Goal: Information Seeking & Learning: Understand process/instructions

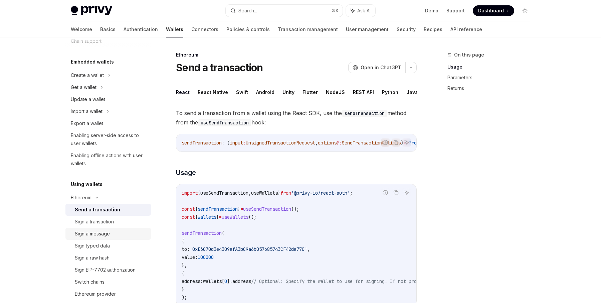
scroll to position [30, 0]
click at [92, 196] on div "Ethereum" at bounding box center [81, 196] width 21 height 8
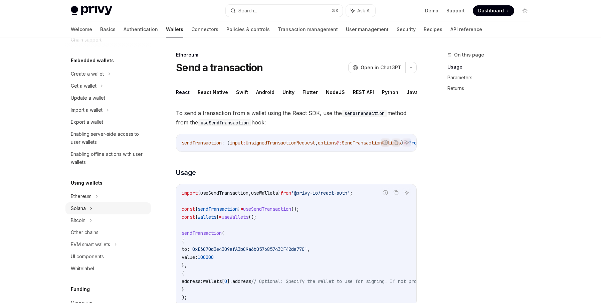
click at [92, 210] on icon at bounding box center [91, 208] width 3 height 8
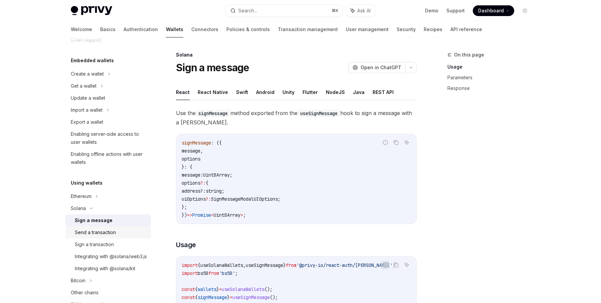
click at [101, 232] on div "Send a transaction" at bounding box center [95, 232] width 41 height 8
type textarea "*"
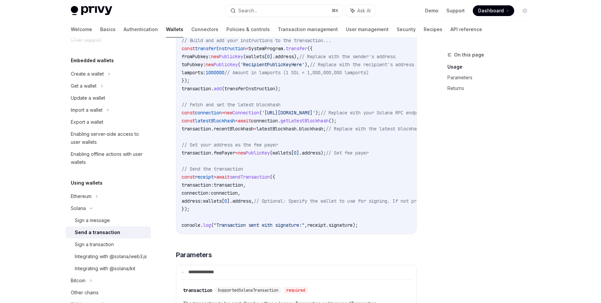
scroll to position [352, 0]
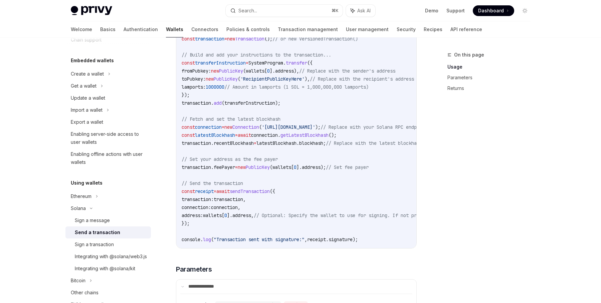
click at [241, 145] on span "recentBlockhash" at bounding box center [234, 143] width 40 height 6
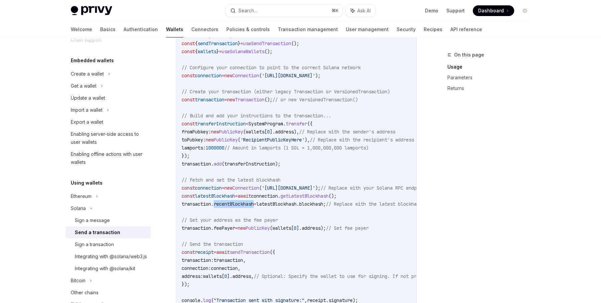
scroll to position [291, 0]
click at [213, 77] on span "connection" at bounding box center [208, 76] width 27 height 6
copy span "connection"
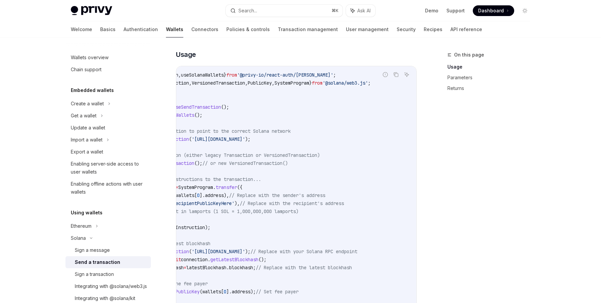
scroll to position [0, 70]
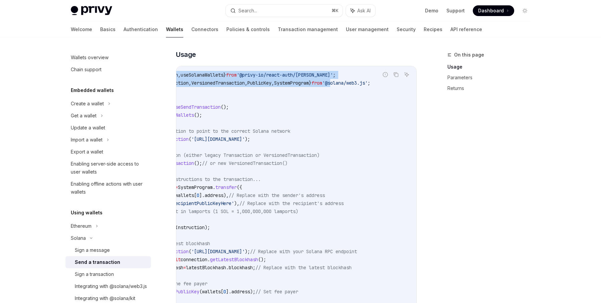
drag, startPoint x: 398, startPoint y: 83, endPoint x: 359, endPoint y: 82, distance: 38.8
click at [359, 82] on div "Report incorrect code Copy Ask AI import { useSendTransaction , useSolanaWallet…" at bounding box center [296, 219] width 241 height 307
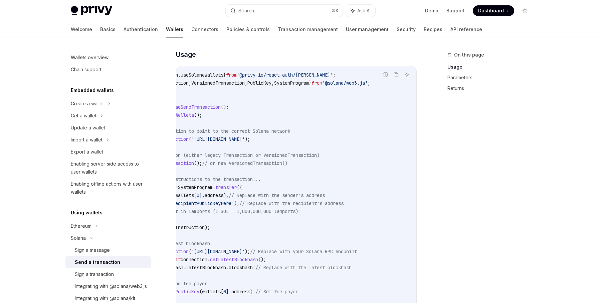
click at [381, 101] on code "import { useSendTransaction , useSolanaWallets } from '@privy-io/react-auth/sol…" at bounding box center [287, 219] width 353 height 297
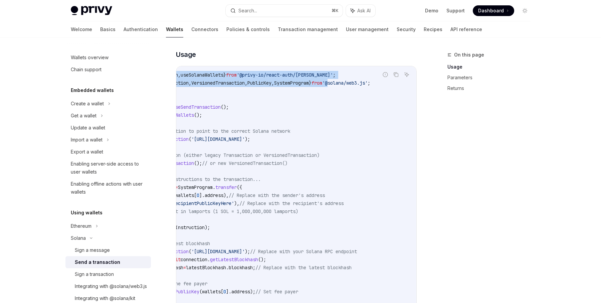
drag, startPoint x: 397, startPoint y: 85, endPoint x: 357, endPoint y: 85, distance: 40.4
click at [357, 85] on div "Report incorrect code Copy Ask AI import { useSendTransaction , useSolanaWallet…" at bounding box center [296, 219] width 241 height 307
click at [357, 85] on span "'@solana/web3.js'" at bounding box center [344, 83] width 45 height 6
drag, startPoint x: 355, startPoint y: 84, endPoint x: 402, endPoint y: 85, distance: 46.8
click at [402, 85] on div "Report incorrect code Copy Ask AI import { useSendTransaction , useSolanaWallet…" at bounding box center [296, 219] width 241 height 307
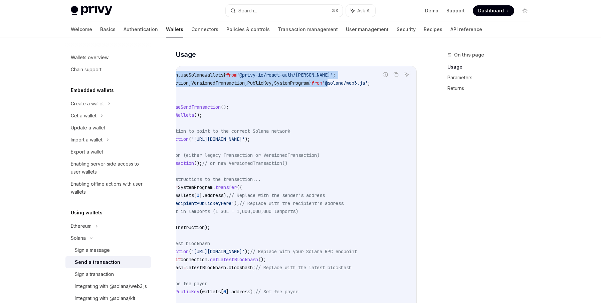
click at [402, 85] on div "Ask AI" at bounding box center [407, 85] width 16 height 7
drag, startPoint x: 398, startPoint y: 84, endPoint x: 355, endPoint y: 83, distance: 43.1
click at [355, 83] on div "Report incorrect code Copy Ask AI import { useSendTransaction , useSolanaWallet…" at bounding box center [296, 219] width 241 height 307
click at [355, 83] on span "'@solana/web3.js'" at bounding box center [344, 83] width 45 height 6
drag, startPoint x: 355, startPoint y: 83, endPoint x: 397, endPoint y: 85, distance: 42.8
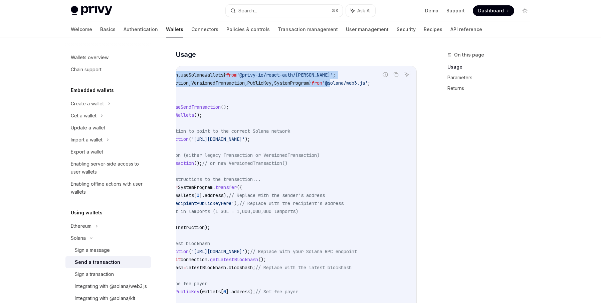
click at [397, 85] on div "Report incorrect code Copy Ask AI import { useSendTransaction , useSolanaWallet…" at bounding box center [296, 219] width 241 height 307
click at [397, 85] on div "Copy" at bounding box center [396, 85] width 15 height 7
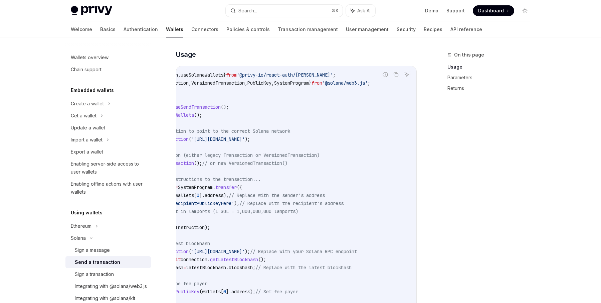
click at [397, 85] on div "Copy" at bounding box center [396, 85] width 15 height 7
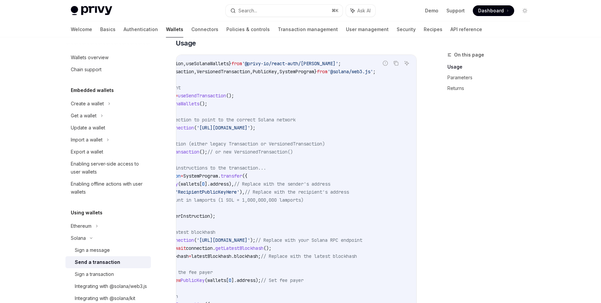
scroll to position [0, 78]
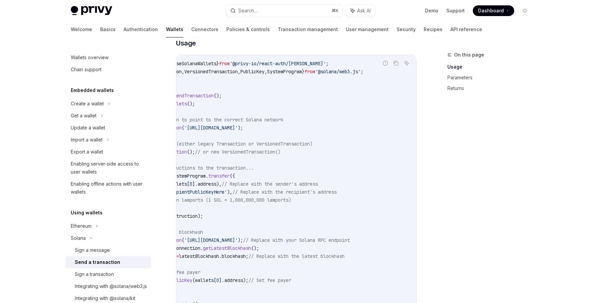
click at [397, 74] on div "Copy" at bounding box center [396, 73] width 15 height 7
click at [396, 74] on div "Copy" at bounding box center [396, 73] width 15 height 7
click at [396, 73] on div "Copy" at bounding box center [396, 73] width 15 height 7
click at [396, 72] on div "Copy" at bounding box center [396, 73] width 15 height 7
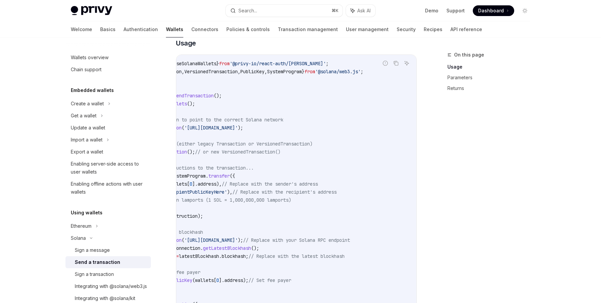
scroll to position [0, 0]
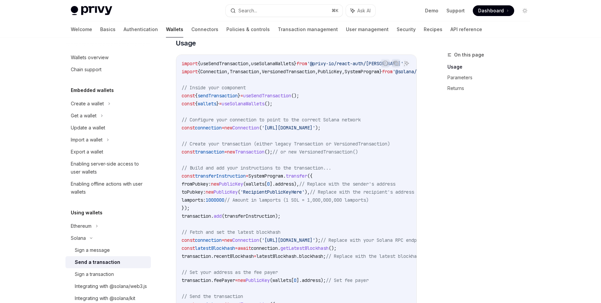
click at [218, 72] on span "Connection" at bounding box center [213, 71] width 27 height 6
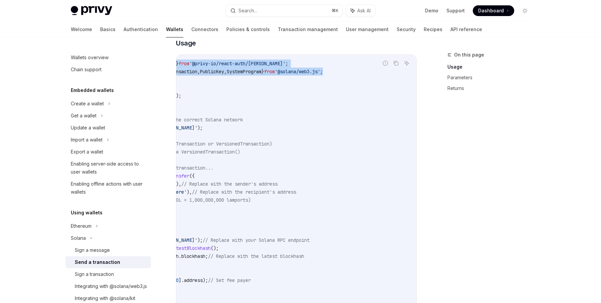
scroll to position [0, 152]
drag, startPoint x: 182, startPoint y: 63, endPoint x: 378, endPoint y: 79, distance: 196.8
click at [378, 79] on code "import { useSendTransaction , useSolanaWallets } from '@privy-io/react-auth/sol…" at bounding box center [240, 207] width 353 height 297
copy code "import { useSendTransaction , useSolanaWallets } from '@privy-io/react-auth/sol…"
click at [273, 165] on code "import { useSendTransaction , useSolanaWallets } from '@privy-io/react-auth/sol…" at bounding box center [240, 207] width 353 height 297
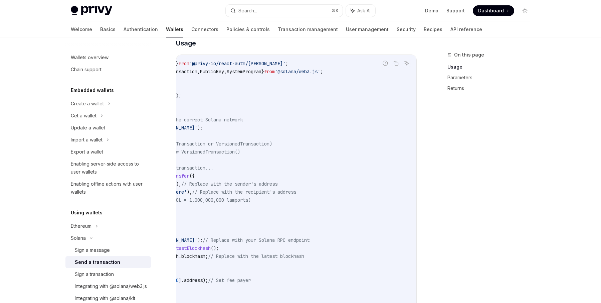
scroll to position [0, 0]
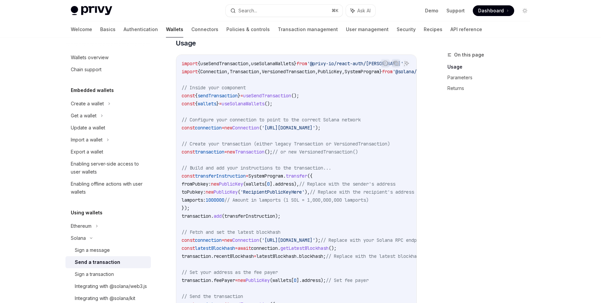
click at [296, 106] on code "import { useSendTransaction , useSolanaWallets } from '@privy-io/react-auth/sol…" at bounding box center [358, 207] width 353 height 297
drag, startPoint x: 296, startPoint y: 106, endPoint x: 184, endPoint y: 94, distance: 112.2
click at [184, 94] on code "import { useSendTransaction , useSolanaWallets } from '@privy-io/react-auth/sol…" at bounding box center [358, 207] width 353 height 297
copy code "const { sendTransaction } = useSendTransaction (); const { wallets } = useSolan…"
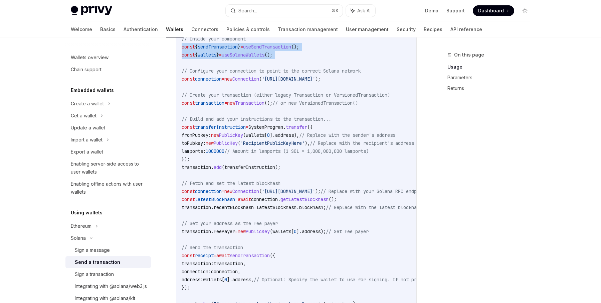
scroll to position [292, 0]
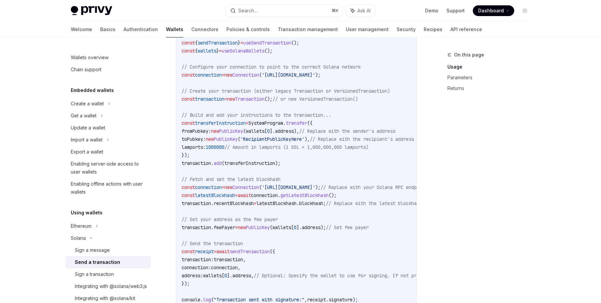
click at [281, 163] on span ");" at bounding box center [277, 163] width 5 height 6
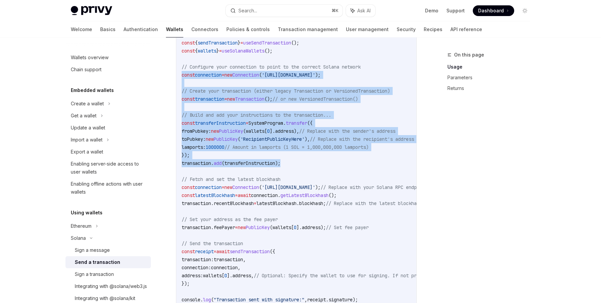
drag, startPoint x: 288, startPoint y: 163, endPoint x: 175, endPoint y: 71, distance: 145.9
copy code "const connection = new Connection ( 'https://api.mainnet-beta.solana.com' ); //…"
click at [273, 160] on span "transferInstruction" at bounding box center [250, 163] width 51 height 6
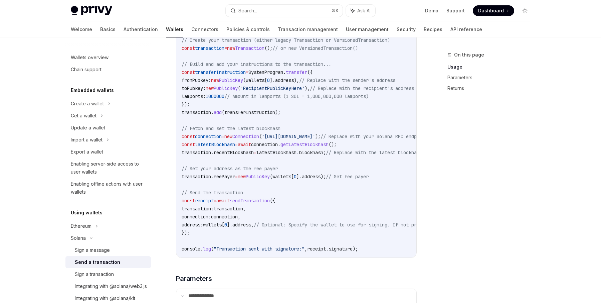
scroll to position [343, 0]
click at [197, 230] on code "import { useSendTransaction , useSolanaWallets } from '@privy-io/react-auth/sol…" at bounding box center [358, 103] width 353 height 297
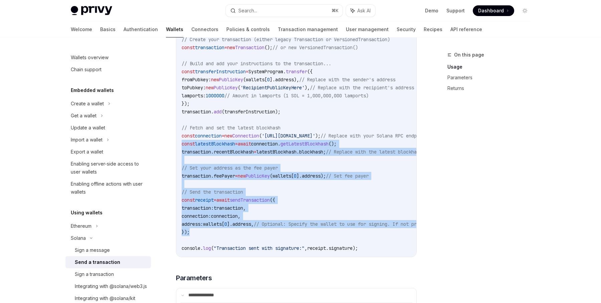
drag, startPoint x: 197, startPoint y: 230, endPoint x: 173, endPoint y: 144, distance: 89.2
click at [173, 144] on div "Solana Send a transaction OpenAI Open in ChatGPT OpenAI Open in ChatGPT To spon…" at bounding box center [233, 291] width 369 height 1168
copy code "const latestBlockhash = await connection . getLatestBlockhash (); transaction .…"
click at [358, 247] on span ");" at bounding box center [355, 248] width 5 height 6
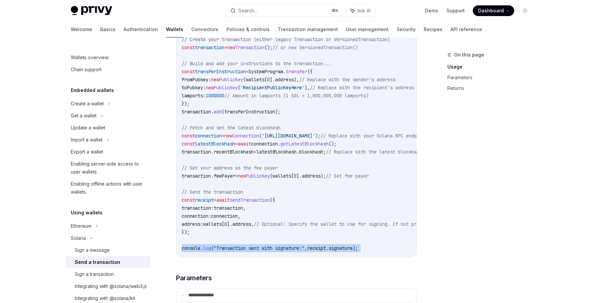
drag, startPoint x: 369, startPoint y: 247, endPoint x: 183, endPoint y: 248, distance: 185.8
click at [183, 248] on span "console . log ( "Transaction sent with signature:" , receipt . signature );" at bounding box center [270, 248] width 176 height 6
copy code "console . log ( "Transaction sent with signature:" , receipt . signature );"
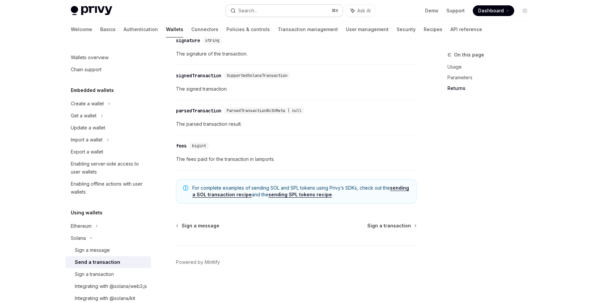
click at [253, 7] on div "Search..." at bounding box center [248, 11] width 19 height 8
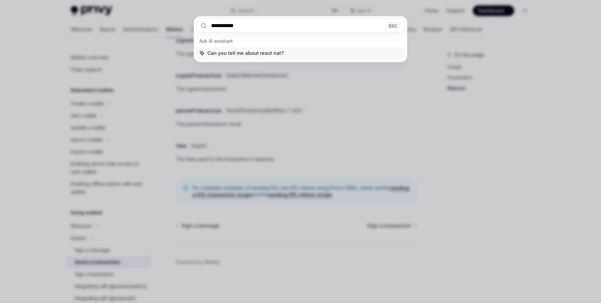
type input "**********"
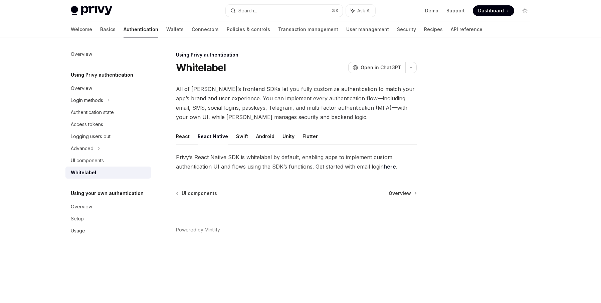
click at [208, 135] on button "React Native" at bounding box center [213, 136] width 30 height 16
click at [399, 195] on span "Overview" at bounding box center [400, 193] width 22 height 7
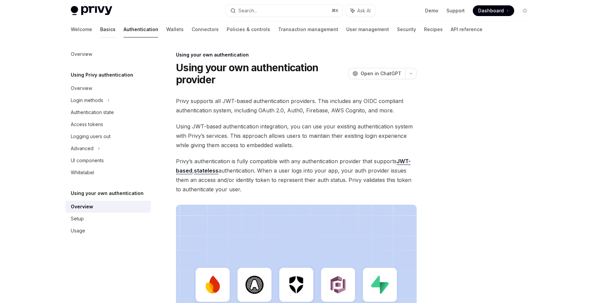
click at [100, 30] on link "Basics" at bounding box center [107, 29] width 15 height 16
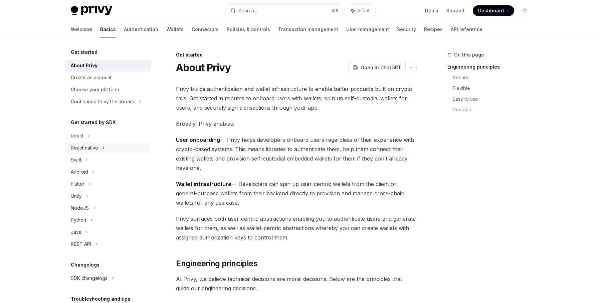
click at [91, 146] on div "React native" at bounding box center [84, 148] width 27 height 8
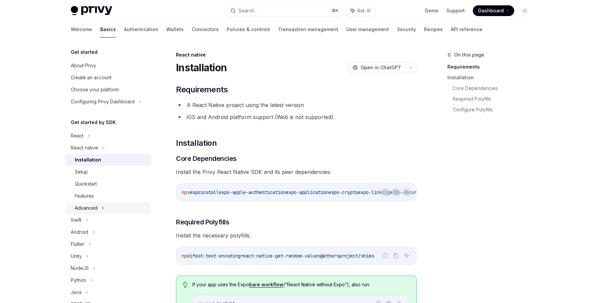
click at [94, 206] on div "Advanced" at bounding box center [86, 208] width 23 height 8
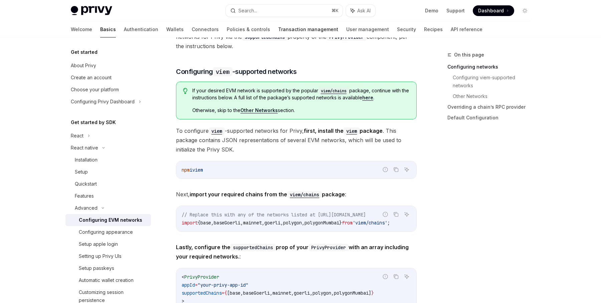
click at [278, 31] on link "Transaction management" at bounding box center [308, 29] width 60 height 16
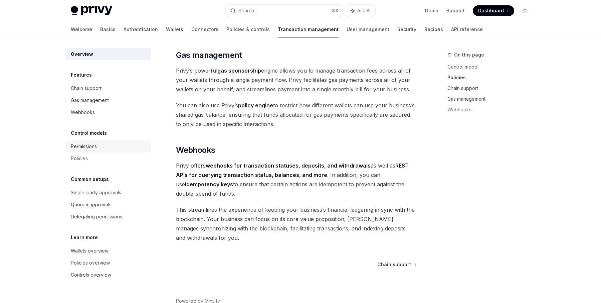
scroll to position [599, 0]
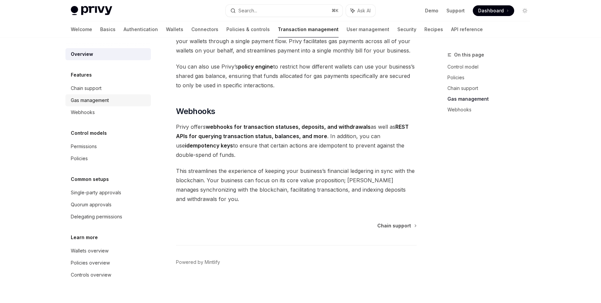
click at [87, 105] on link "Gas management" at bounding box center [108, 100] width 86 height 12
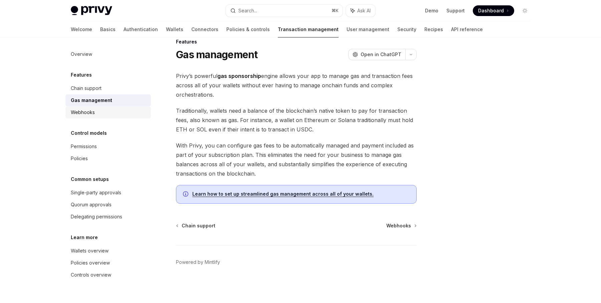
click at [87, 114] on div "Webhooks" at bounding box center [83, 112] width 24 height 8
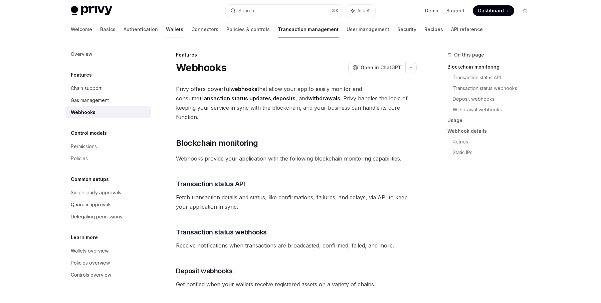
click at [166, 33] on link "Wallets" at bounding box center [174, 29] width 17 height 16
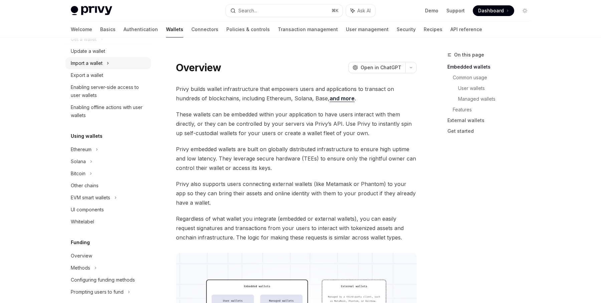
scroll to position [84, 0]
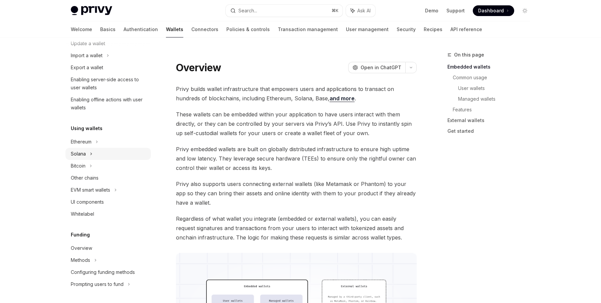
click at [98, 157] on div "Solana" at bounding box center [108, 154] width 86 height 12
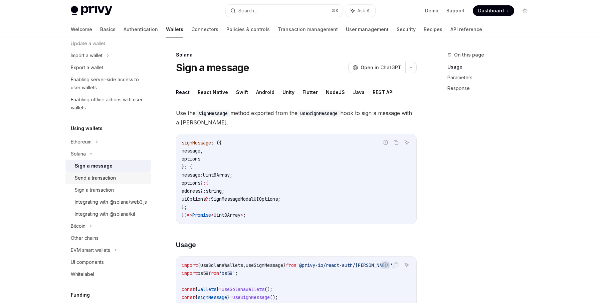
click at [102, 179] on div "Send a transaction" at bounding box center [95, 178] width 41 height 8
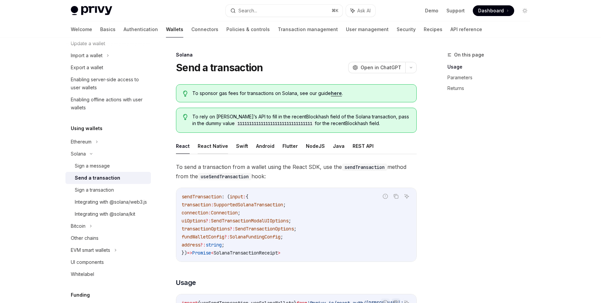
click at [214, 147] on button "React Native" at bounding box center [213, 146] width 30 height 16
type textarea "*"
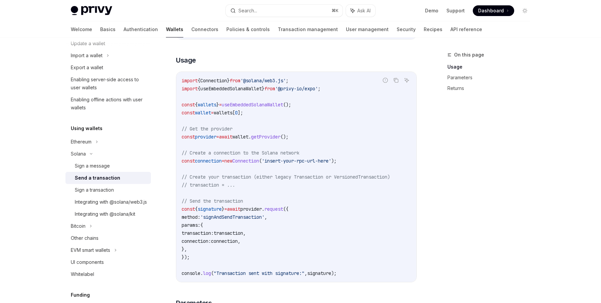
scroll to position [215, 0]
click at [321, 88] on span ";" at bounding box center [319, 88] width 3 height 6
click at [339, 88] on code "import { Connection } from '@solana/web3.js' ; import { useEmbeddedSolanaWallet…" at bounding box center [297, 176] width 230 height 200
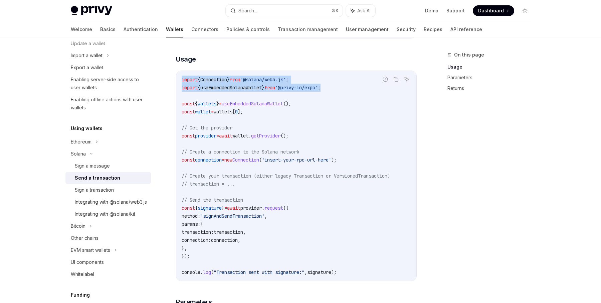
drag, startPoint x: 339, startPoint y: 88, endPoint x: 170, endPoint y: 81, distance: 169.2
click at [170, 81] on div "Solana Send a transaction OpenAI Open in ChatGPT OpenAI Open in ChatGPT To spon…" at bounding box center [233, 254] width 369 height 837
copy code "import { Connection } from '@solana/web3.js' ; import { useEmbeddedSolanaWallet…"
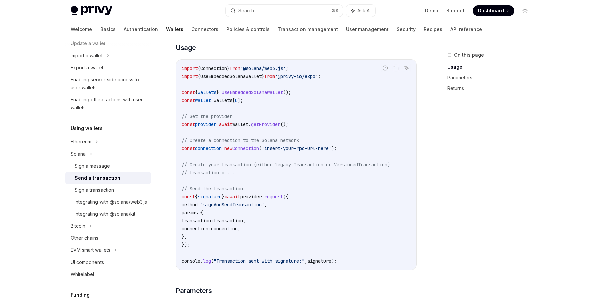
click at [243, 102] on span "];" at bounding box center [240, 100] width 5 height 6
drag, startPoint x: 254, startPoint y: 102, endPoint x: 176, endPoint y: 93, distance: 78.4
click at [176, 93] on div "Report incorrect code Copy Ask AI import { Connection } from '@solana/web3.js' …" at bounding box center [296, 164] width 241 height 210
copy code "const { wallets } = useEmbeddedSolanaWallet (); const wallet = wallets [ 0 ];"
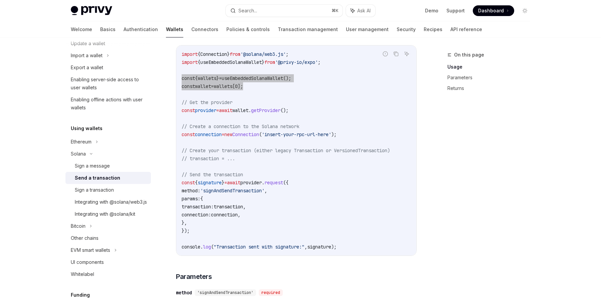
scroll to position [242, 0]
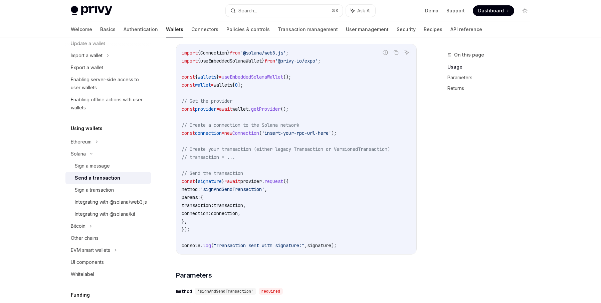
click at [289, 107] on span "();" at bounding box center [285, 109] width 8 height 6
drag, startPoint x: 304, startPoint y: 108, endPoint x: 163, endPoint y: 108, distance: 141.7
click at [163, 108] on div "Solana Send a transaction OpenAI Open in ChatGPT OpenAI Open in ChatGPT To spon…" at bounding box center [233, 227] width 369 height 837
copy span "const provider = await wallet . getProvider ();"
click at [201, 225] on code "import { Connection } from '@solana/web3.js' ; import { useEmbeddedSolanaWallet…" at bounding box center [297, 149] width 230 height 200
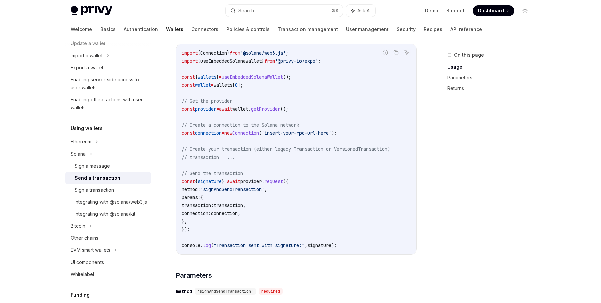
click at [196, 228] on code "import { Connection } from '@solana/web3.js' ; import { useEmbeddedSolanaWallet…" at bounding box center [297, 149] width 230 height 200
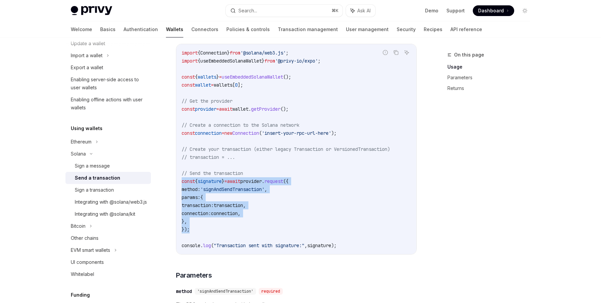
drag, startPoint x: 196, startPoint y: 228, endPoint x: 173, endPoint y: 179, distance: 53.7
click at [173, 179] on div "Solana Send a transaction OpenAI Open in ChatGPT OpenAI Open in ChatGPT To spon…" at bounding box center [233, 227] width 369 height 837
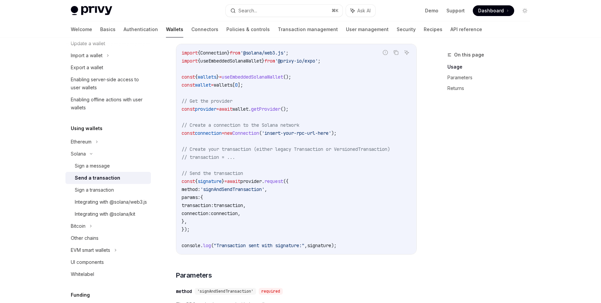
click at [342, 249] on div "import { Connection } from '@solana/web3.js' ; import { useEmbeddedSolanaWallet…" at bounding box center [296, 149] width 240 height 210
click at [350, 247] on code "import { Connection } from '@solana/web3.js' ; import { useEmbeddedSolanaWallet…" at bounding box center [297, 149] width 230 height 200
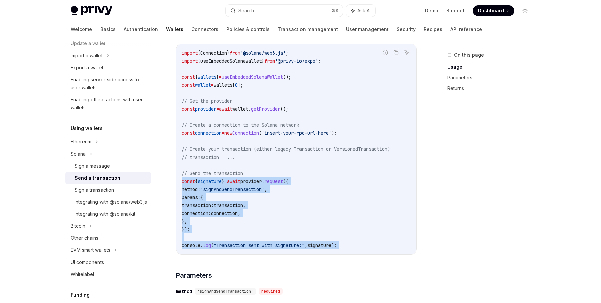
drag, startPoint x: 350, startPoint y: 247, endPoint x: 182, endPoint y: 182, distance: 180.1
click at [182, 182] on code "import { Connection } from '@solana/web3.js' ; import { useEmbeddedSolanaWallet…" at bounding box center [297, 149] width 230 height 200
copy code "const { signature } = await provider . request ({ method: 'signAndSendTransacti…"
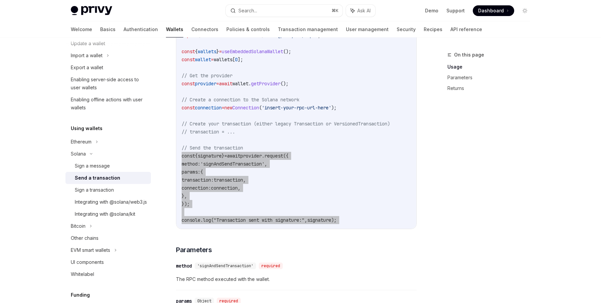
scroll to position [267, 0]
